Goal: Information Seeking & Learning: Learn about a topic

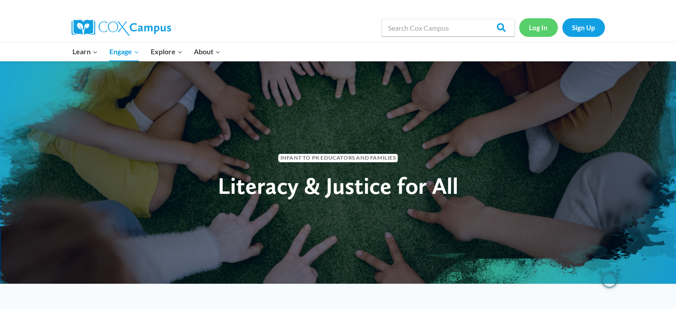
click at [538, 24] on link "Log In" at bounding box center [538, 27] width 39 height 18
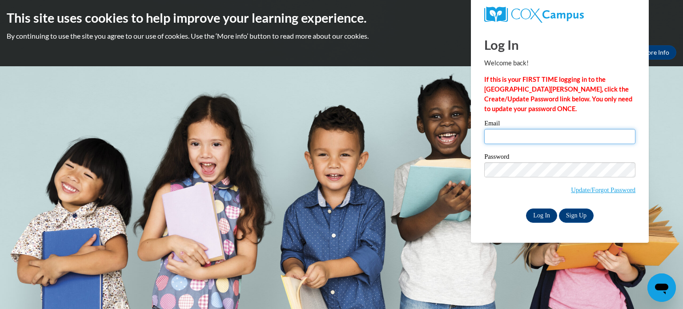
type input "nicole.burmesch@pwssd.k12.wi.us"
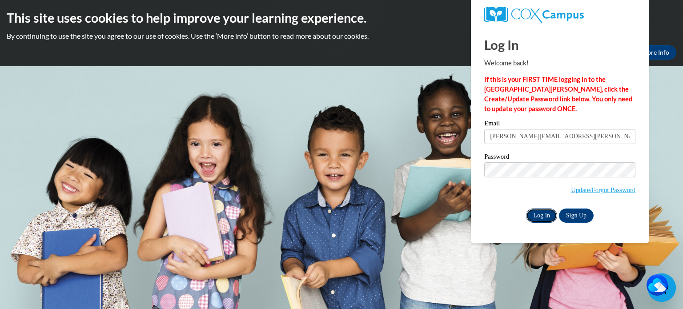
click at [544, 211] on input "Log In" at bounding box center [541, 216] width 31 height 14
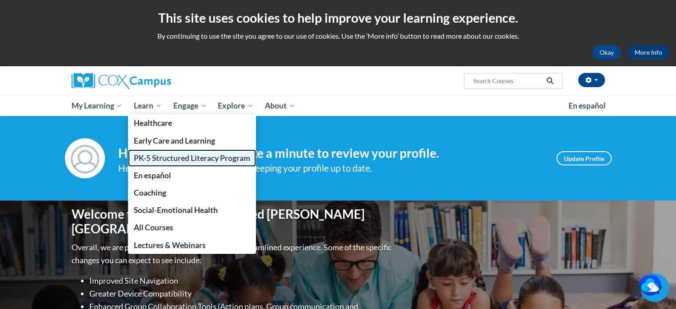
click at [157, 156] on span "PK-5 Structured Literacy Program" at bounding box center [192, 157] width 116 height 9
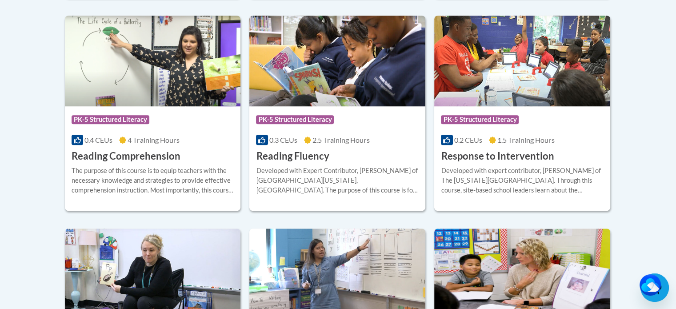
scroll to position [859, 0]
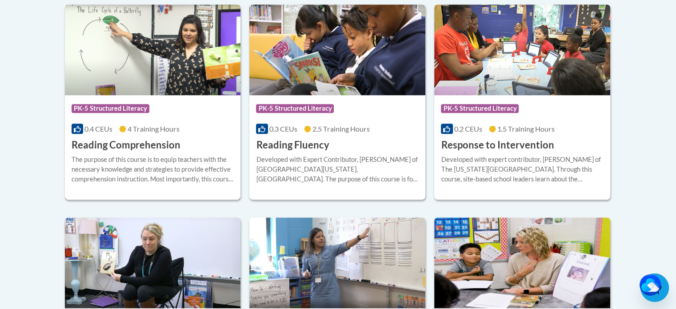
click at [152, 147] on h3 "Reading Comprehension" at bounding box center [126, 145] width 109 height 14
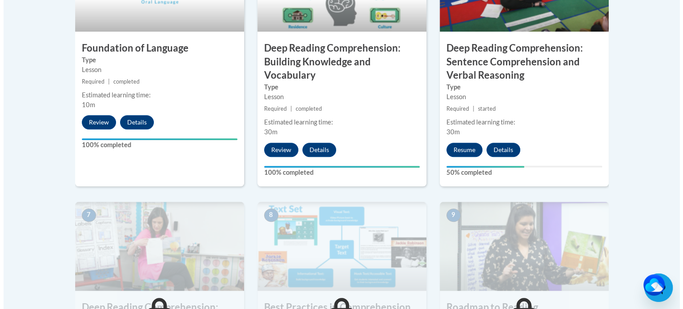
scroll to position [587, 0]
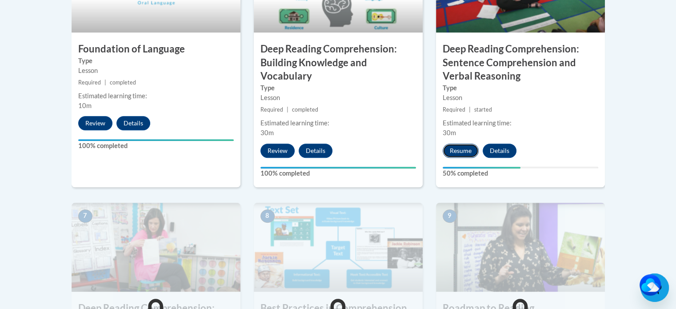
click at [448, 151] on button "Resume" at bounding box center [461, 151] width 36 height 14
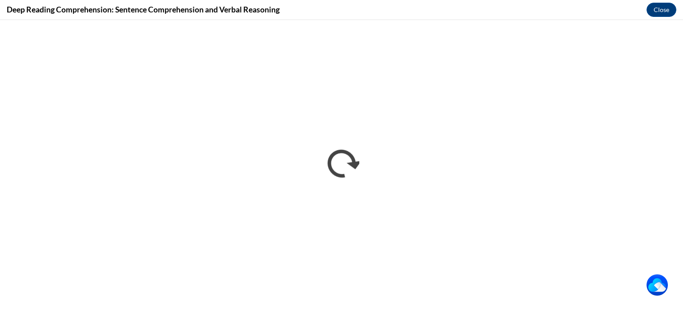
scroll to position [0, 0]
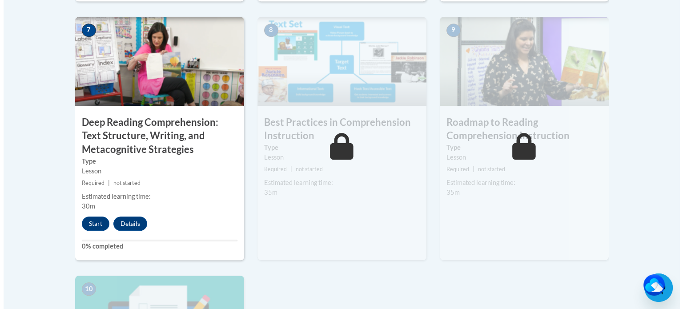
scroll to position [775, 0]
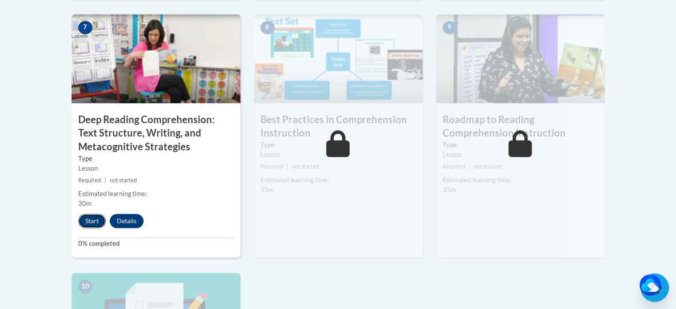
click at [93, 218] on button "Start" at bounding box center [92, 221] width 28 height 14
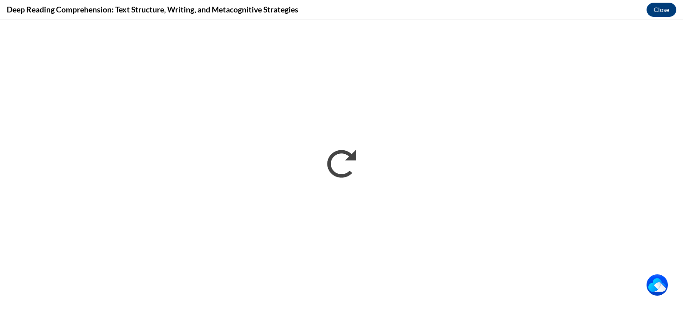
scroll to position [0, 0]
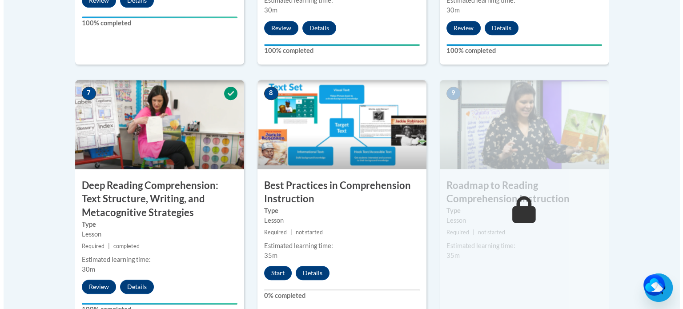
scroll to position [713, 0]
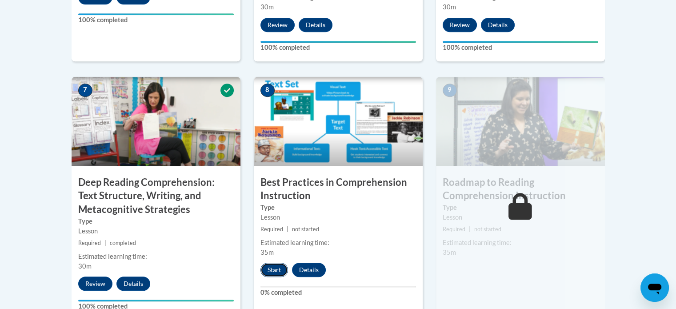
click at [274, 267] on button "Start" at bounding box center [275, 270] width 28 height 14
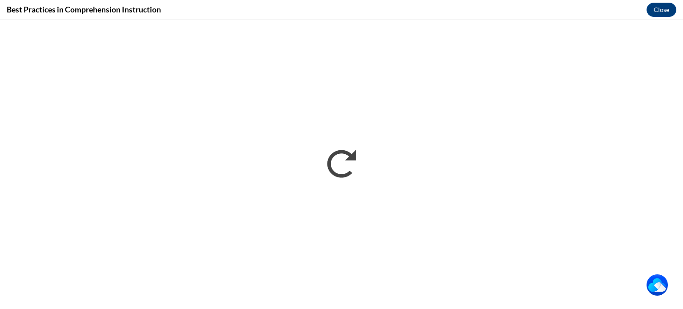
scroll to position [0, 0]
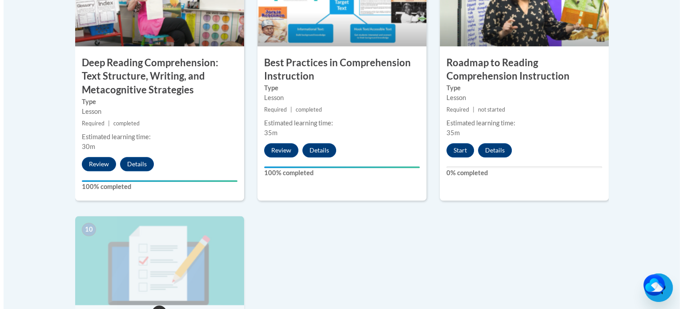
scroll to position [921, 0]
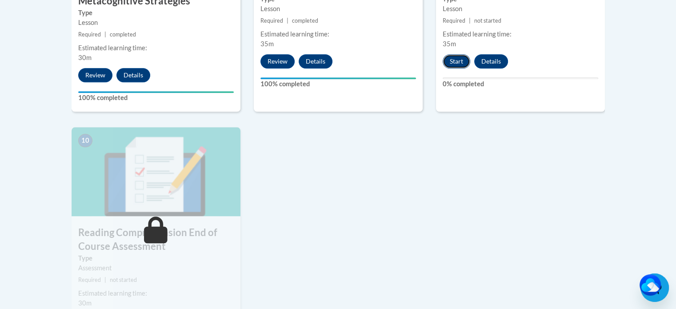
click at [458, 59] on button "Start" at bounding box center [457, 61] width 28 height 14
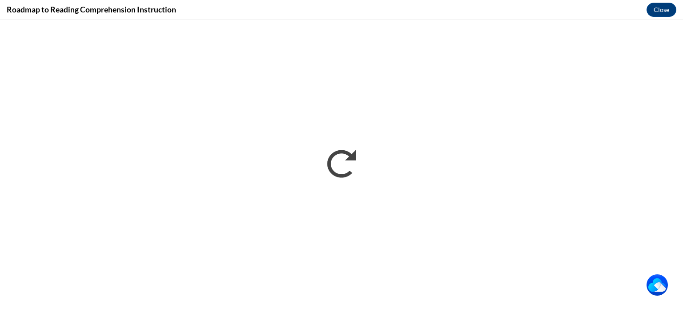
scroll to position [0, 0]
